Goal: Information Seeking & Learning: Learn about a topic

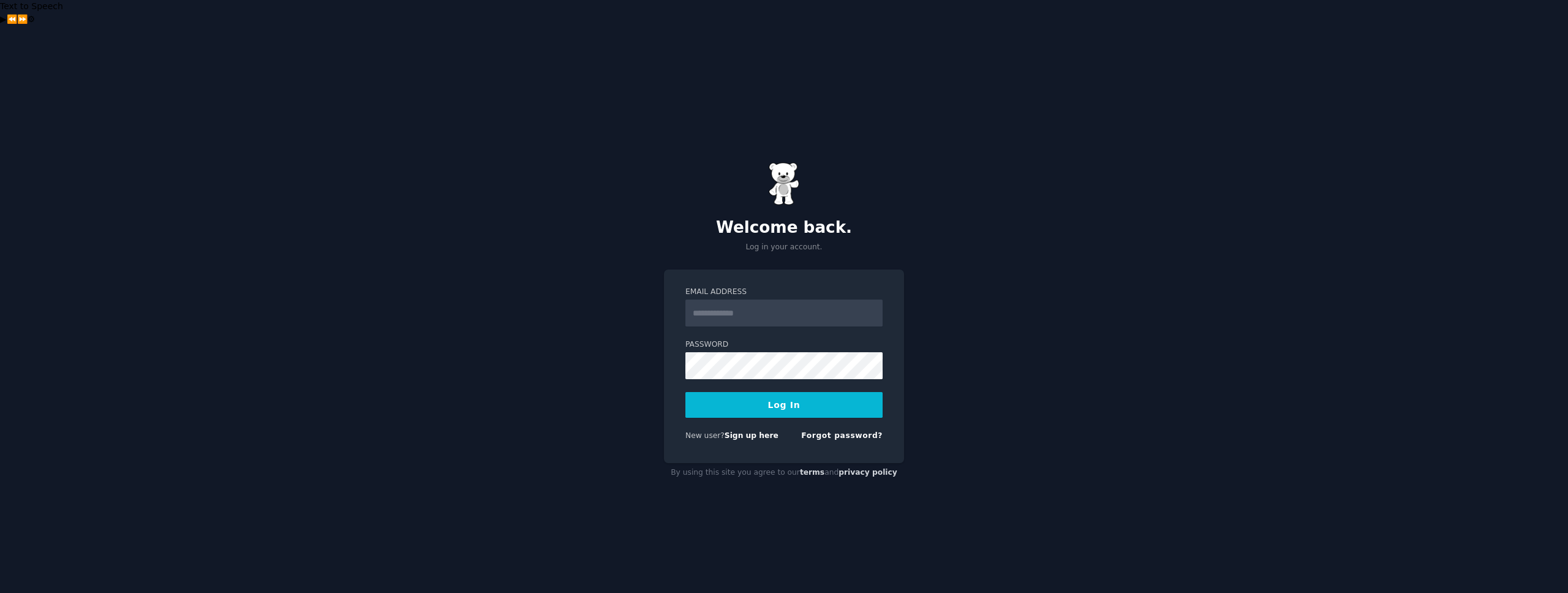
click at [781, 300] on input "Email Address" at bounding box center [784, 313] width 197 height 27
type input "**********"
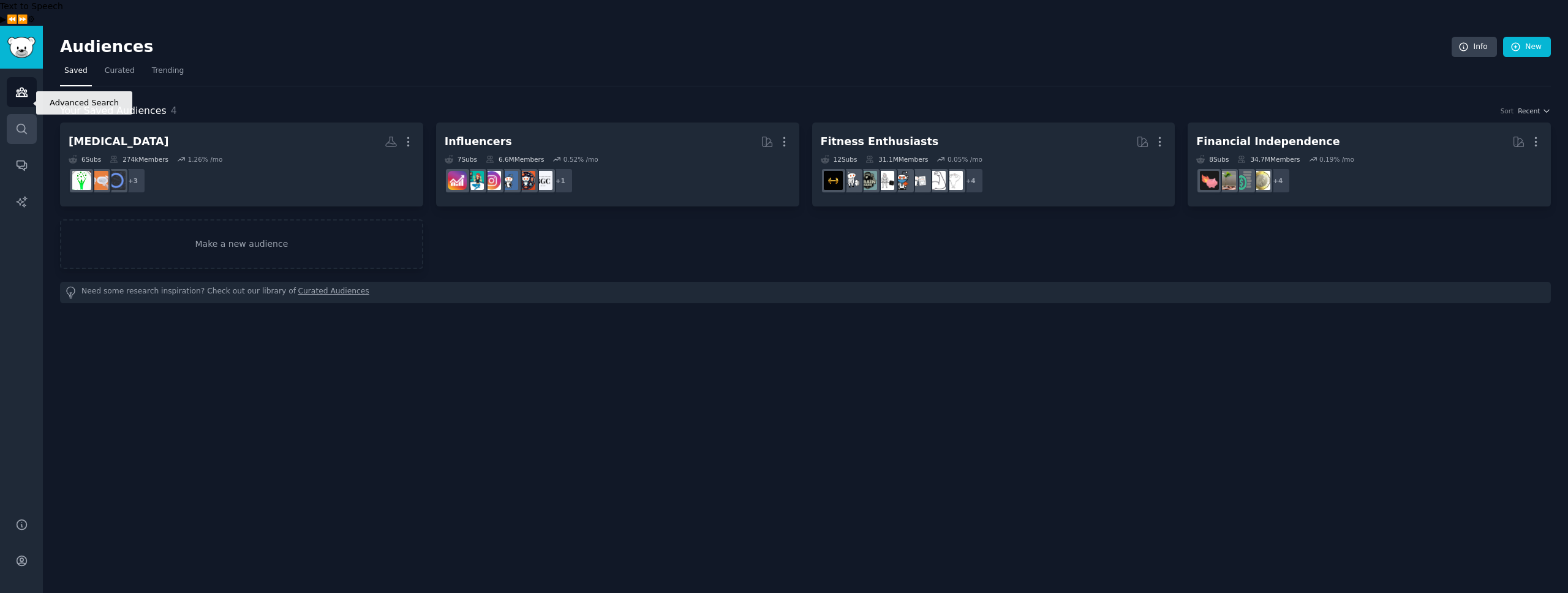
click at [16, 114] on link "Search" at bounding box center [21, 129] width 30 height 30
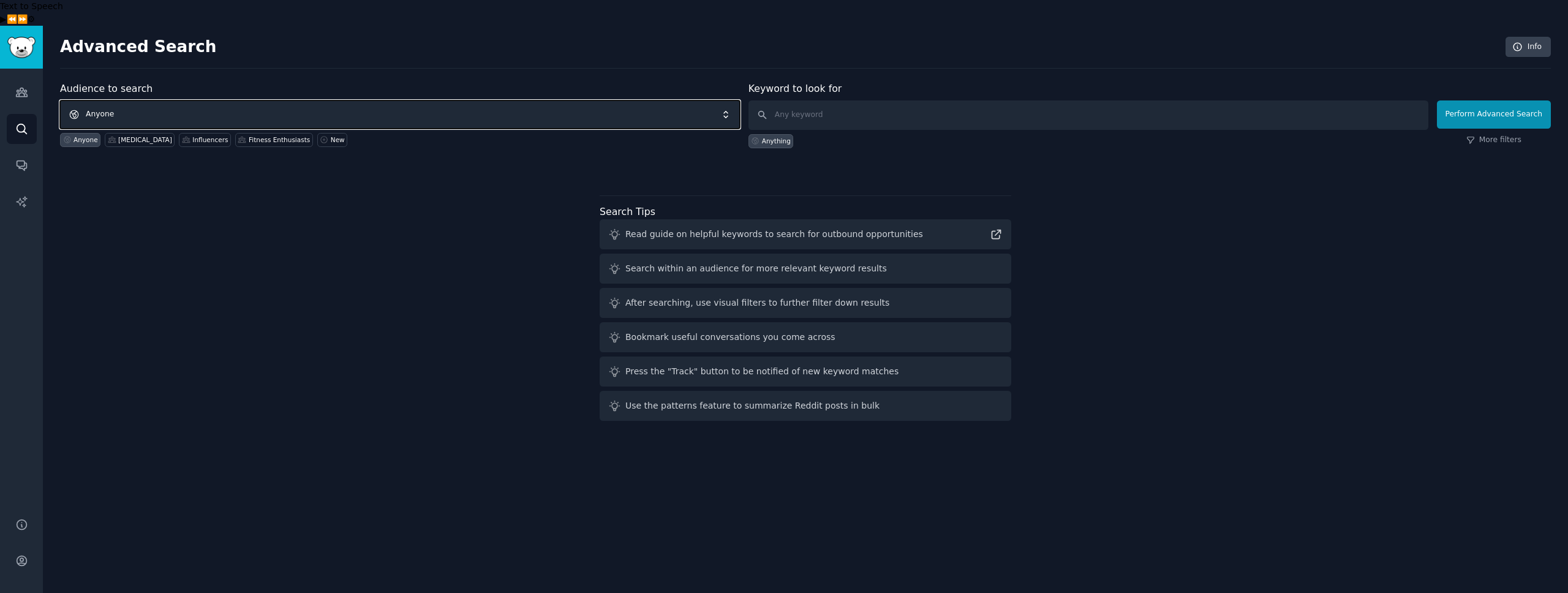
click at [290, 101] on span "Anyone" at bounding box center [400, 115] width 680 height 28
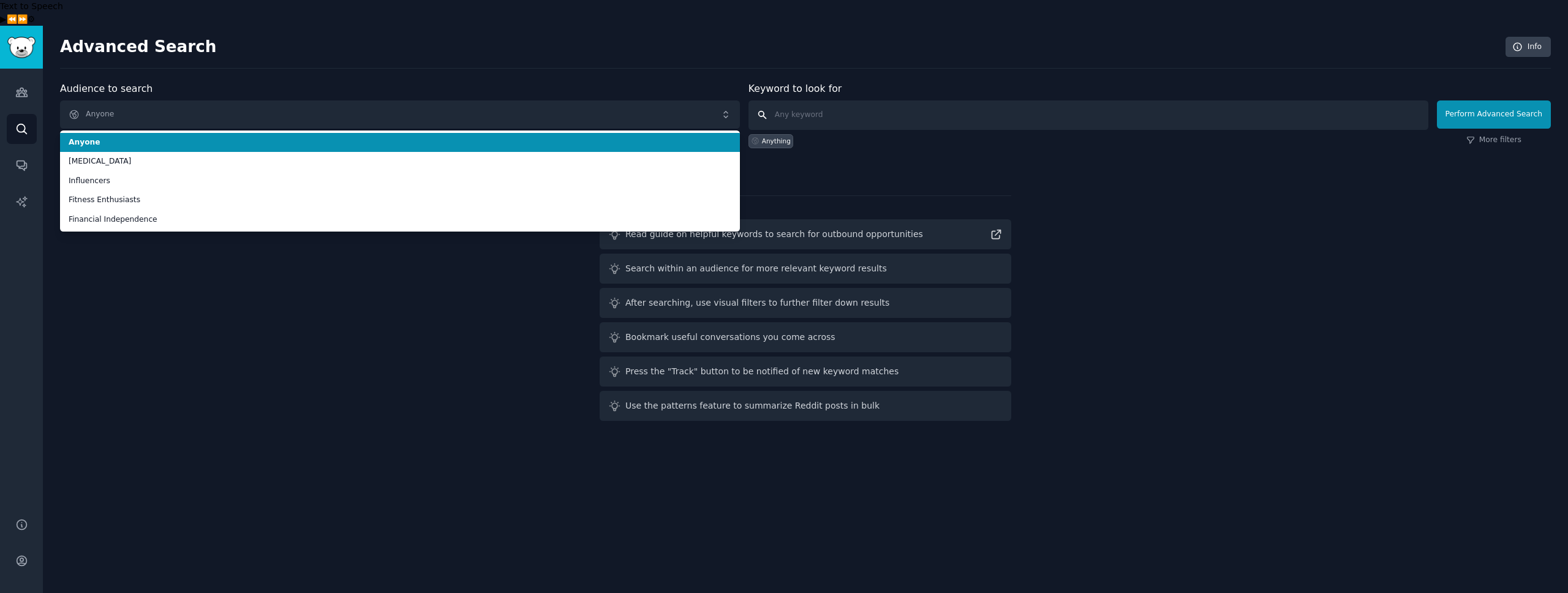
click at [828, 101] on input "text" at bounding box center [1088, 116] width 680 height 30
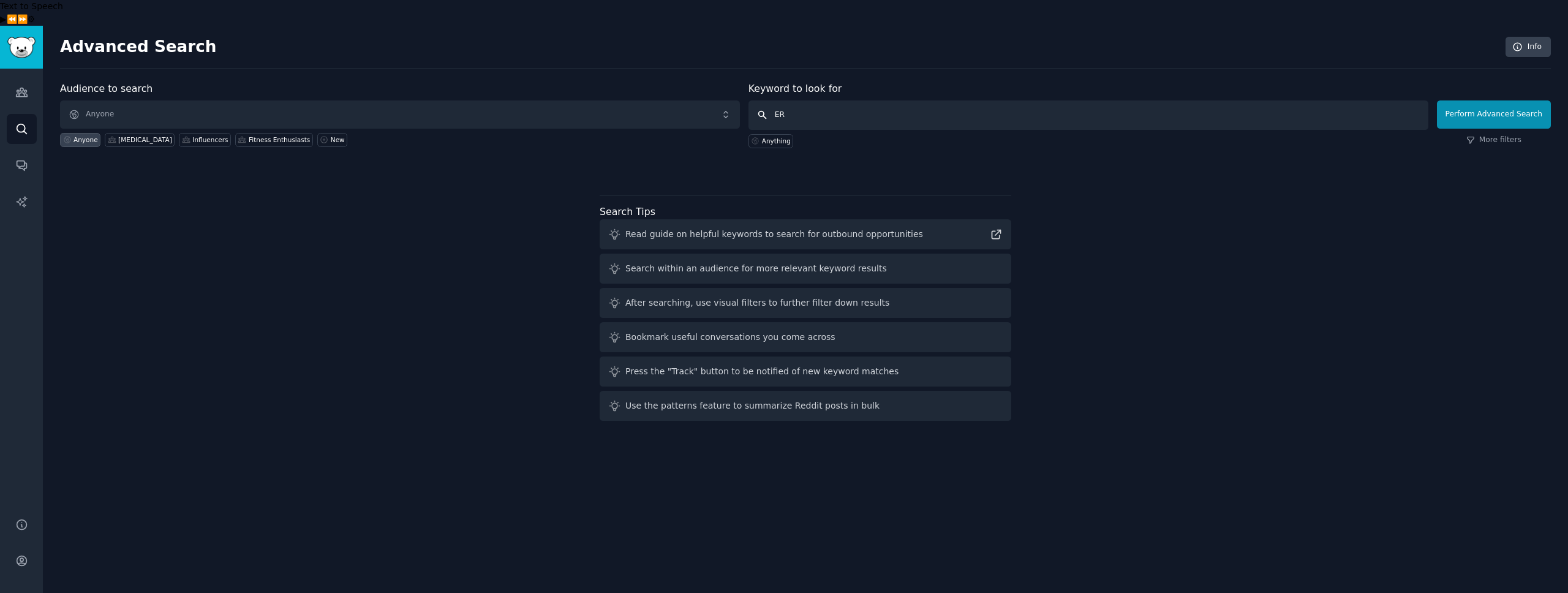
type input "ERP"
click button "Perform Advanced Search" at bounding box center [1494, 115] width 114 height 28
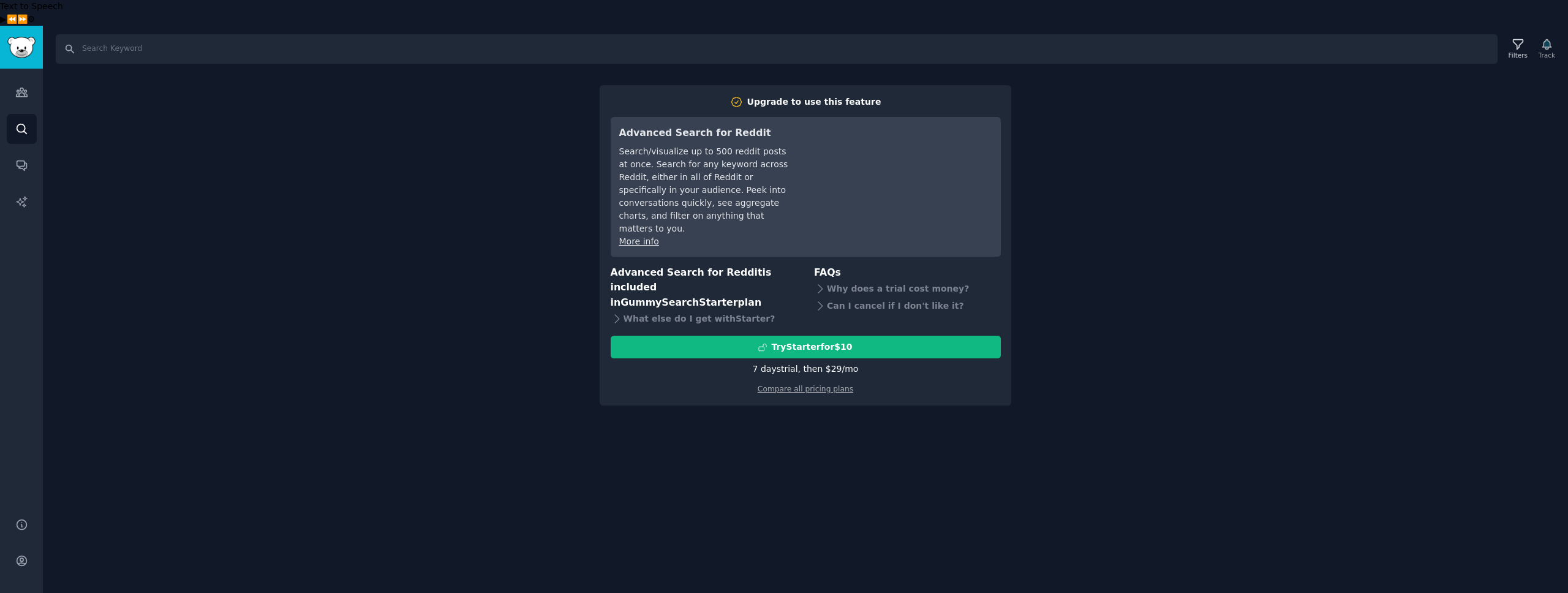
click at [541, 311] on div "Search Filters Track Upgrade to use this feature Advanced Search for Reddit Sea…" at bounding box center [805, 322] width 1525 height 593
